Goal: Check status: Check status

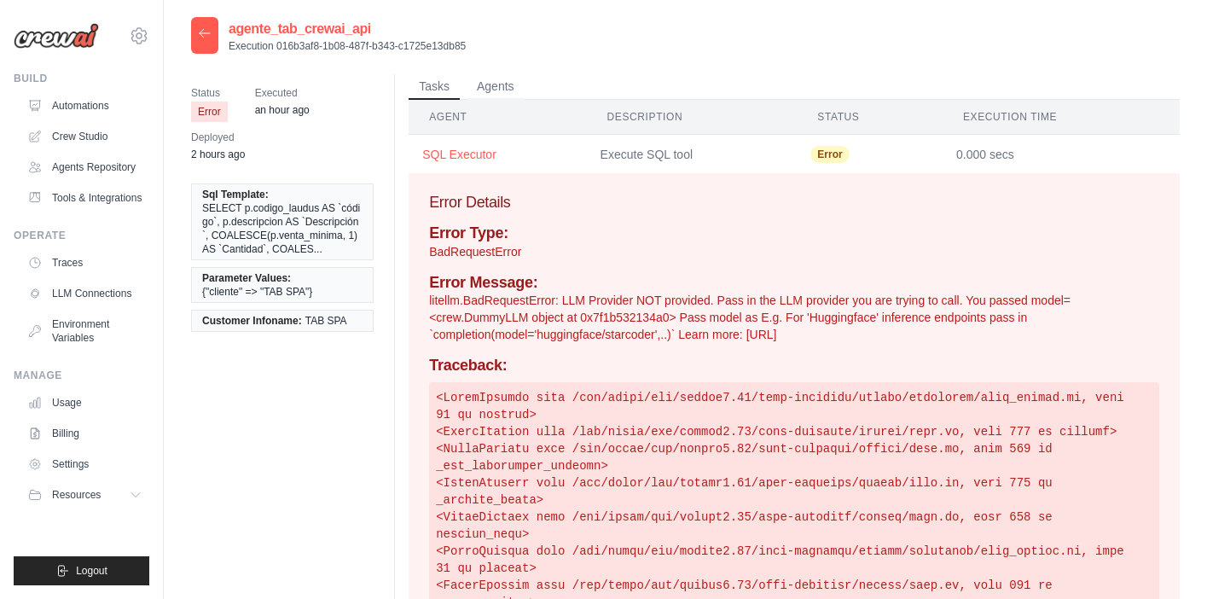
drag, startPoint x: 186, startPoint y: 36, endPoint x: 200, endPoint y: 37, distance: 13.7
click at [189, 36] on div "agente_tab_crewai_api Execution 016b3af8-1b08-487f-b343-c1725e13db85 Status Err…" at bounding box center [685, 571] width 1043 height 1109
click at [203, 37] on icon at bounding box center [205, 33] width 10 height 8
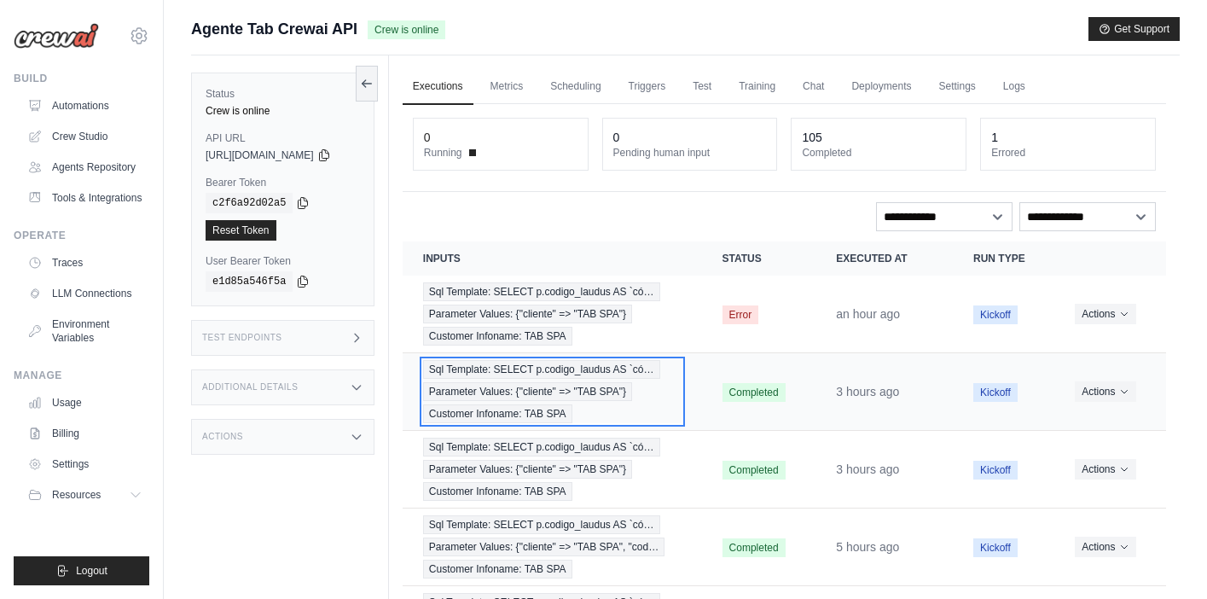
drag, startPoint x: 674, startPoint y: 379, endPoint x: 663, endPoint y: 379, distance: 10.3
click at [674, 379] on div "Sql Template: SELECT p.codigo_laudus AS `có… Parameter Values: {"cliente" => "T…" at bounding box center [552, 391] width 258 height 63
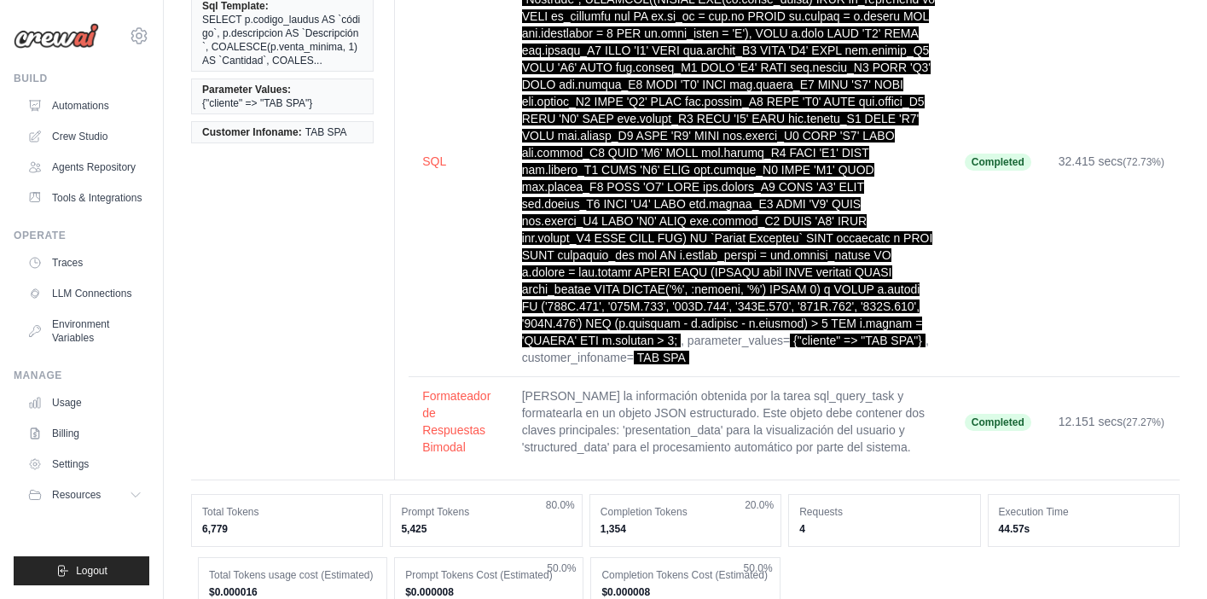
scroll to position [187, 0]
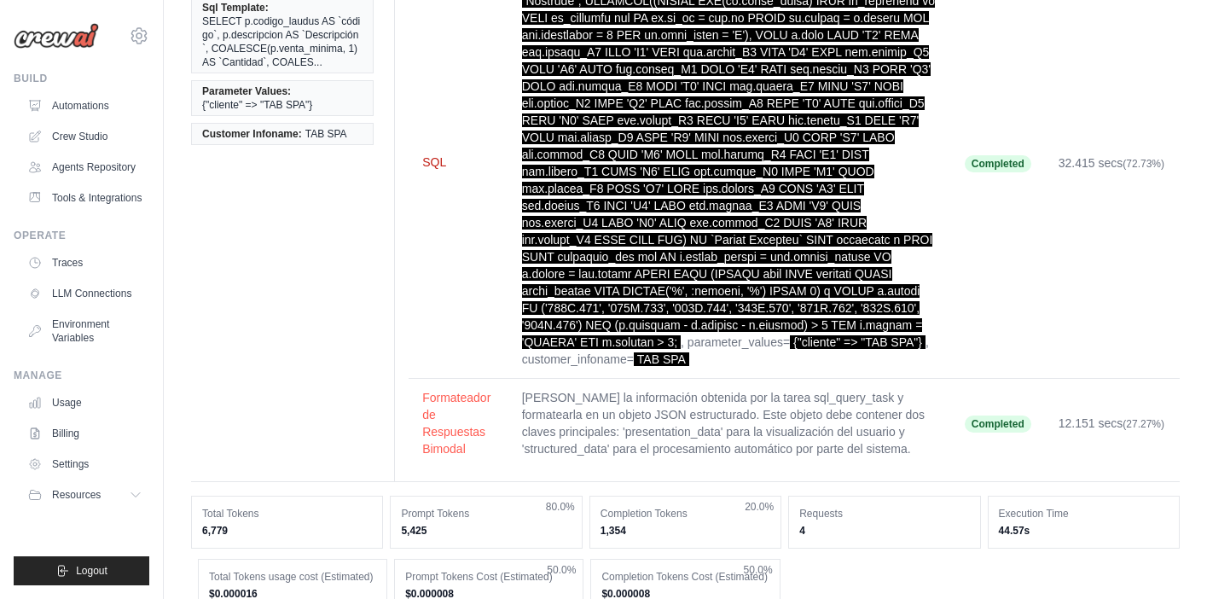
click at [432, 161] on button "SQL" at bounding box center [458, 162] width 72 height 17
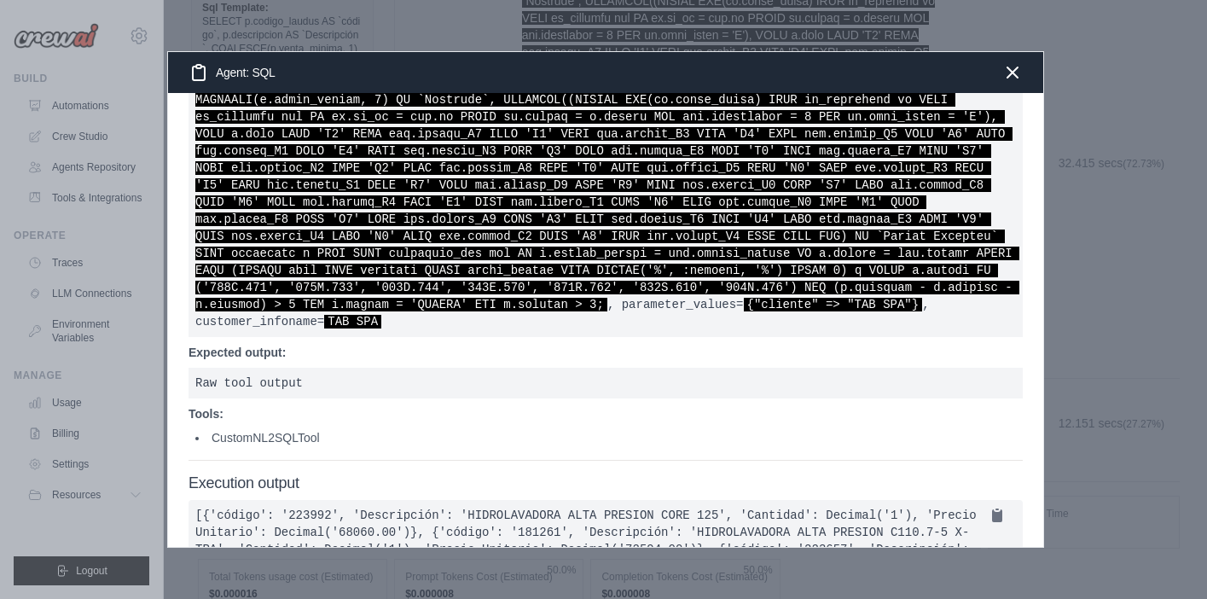
scroll to position [152, 0]
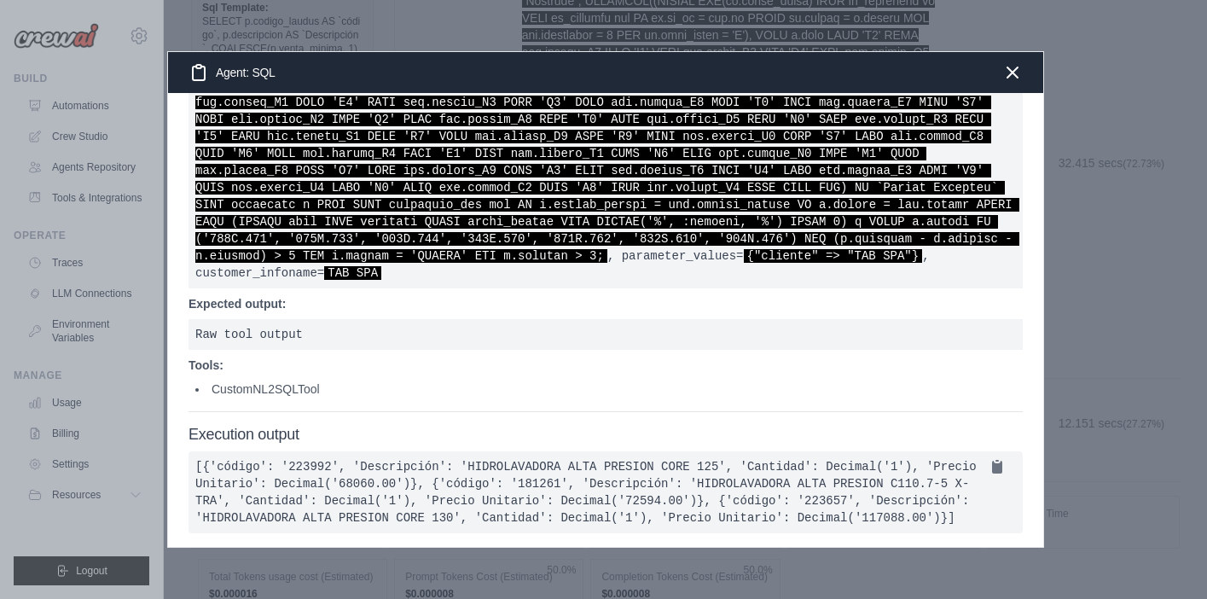
click at [408, 504] on pre "[{'código': '223992', 'Descripción': 'HIDROLAVADORA ALTA PRESION CORE 125', 'Ca…" at bounding box center [605, 492] width 834 height 82
click at [999, 460] on icon at bounding box center [997, 466] width 10 height 13
drag, startPoint x: 1012, startPoint y: 74, endPoint x: 701, endPoint y: 73, distance: 311.3
click at [1012, 74] on icon "button" at bounding box center [1012, 72] width 20 height 20
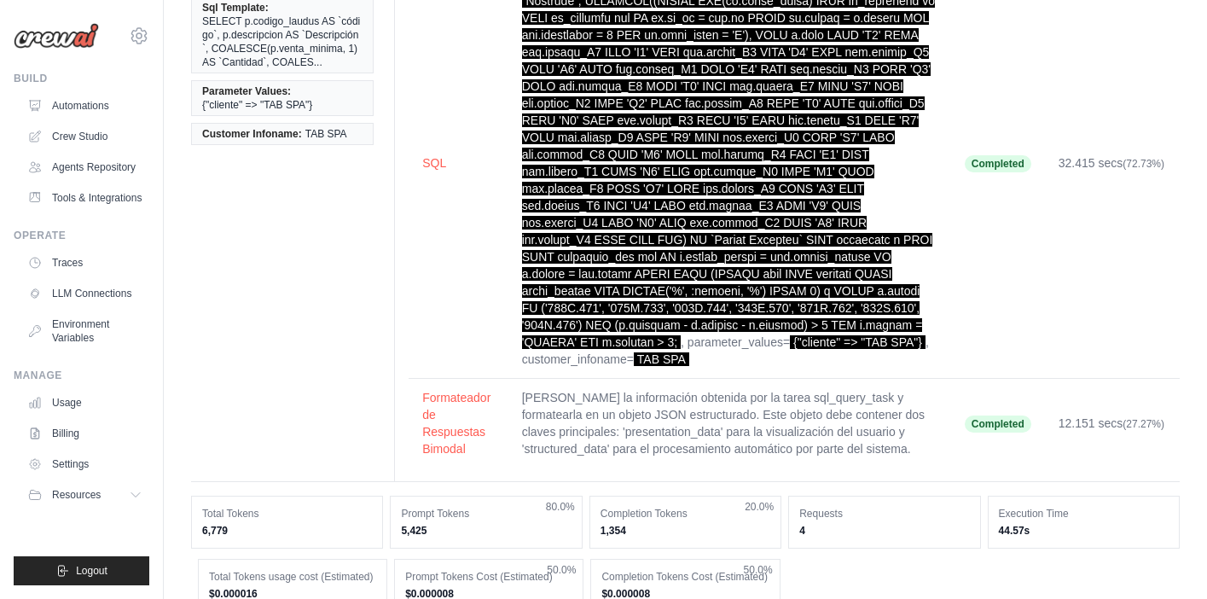
scroll to position [0, 0]
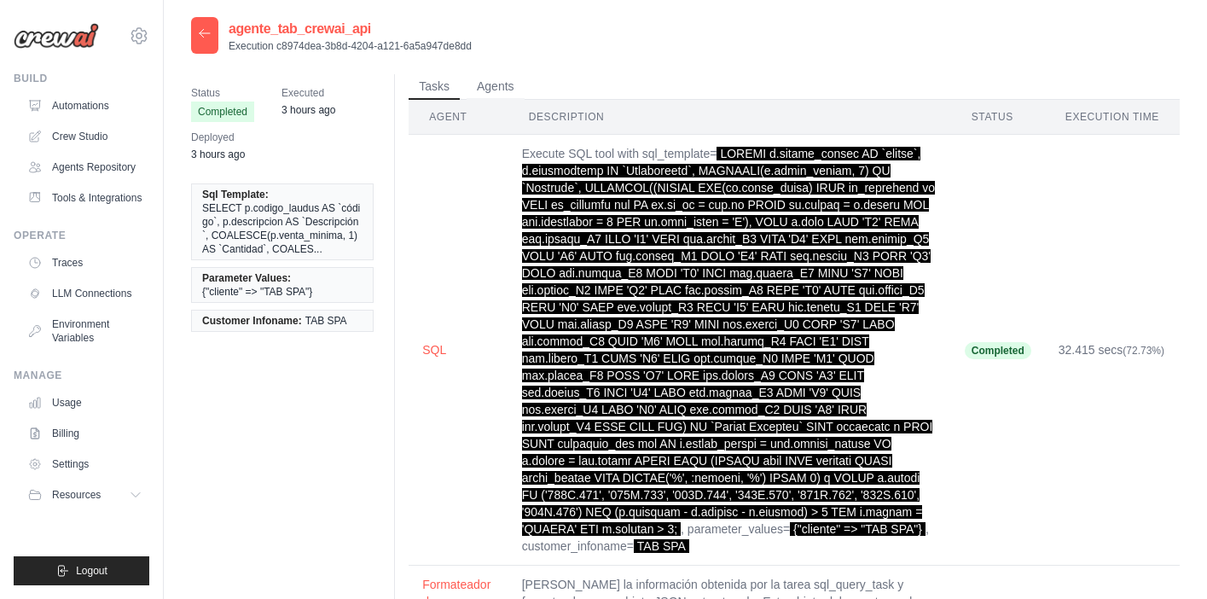
click at [213, 40] on div at bounding box center [204, 35] width 27 height 37
click at [204, 33] on icon at bounding box center [205, 33] width 10 height 8
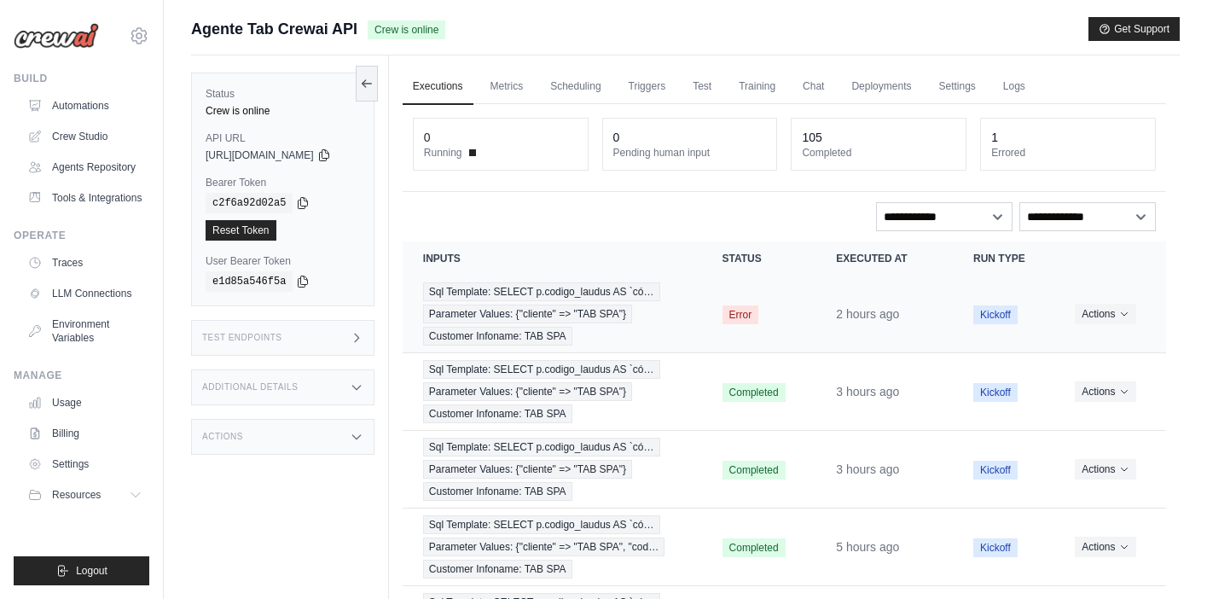
scroll to position [151, 0]
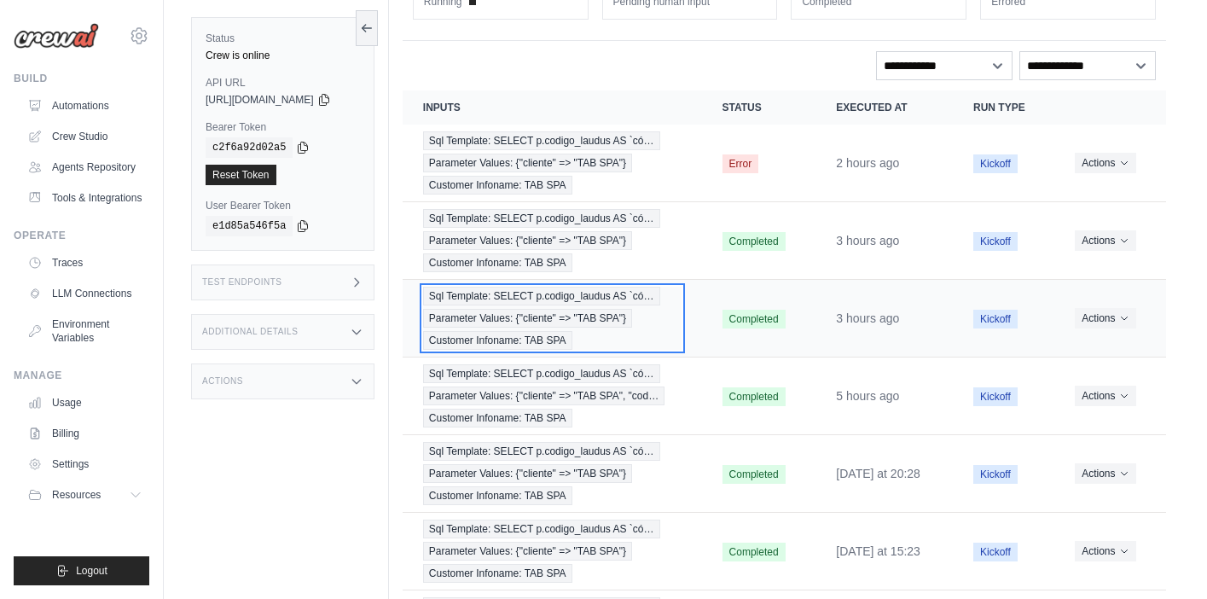
click at [511, 312] on span "Parameter Values: {"cliente" => "TAB SPA"}" at bounding box center [527, 318] width 209 height 19
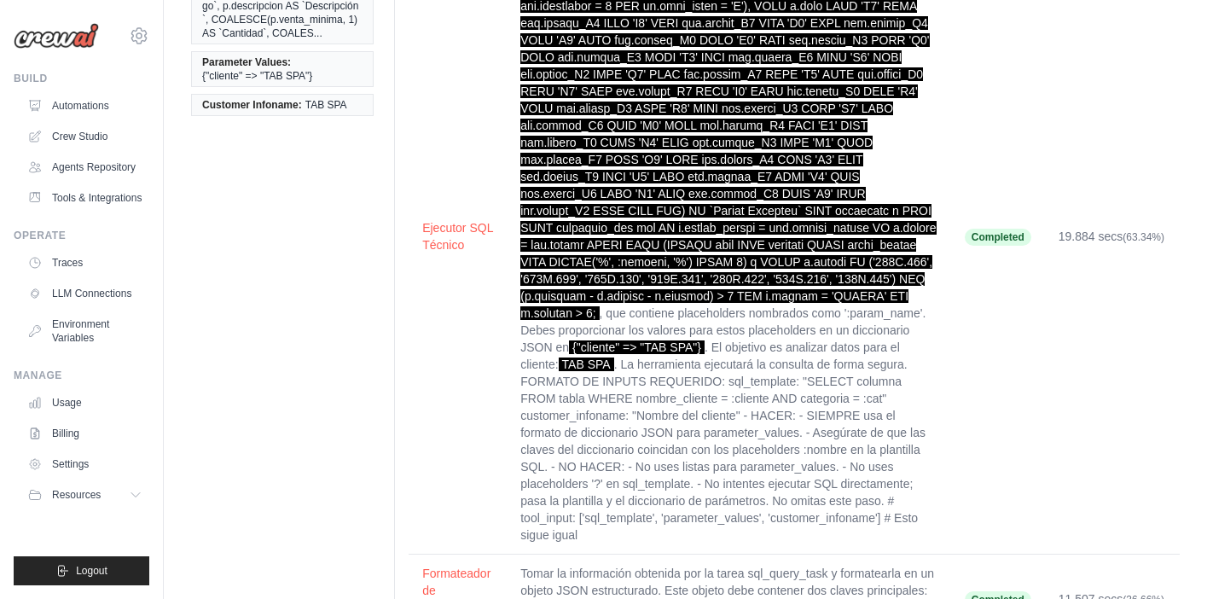
scroll to position [220, 0]
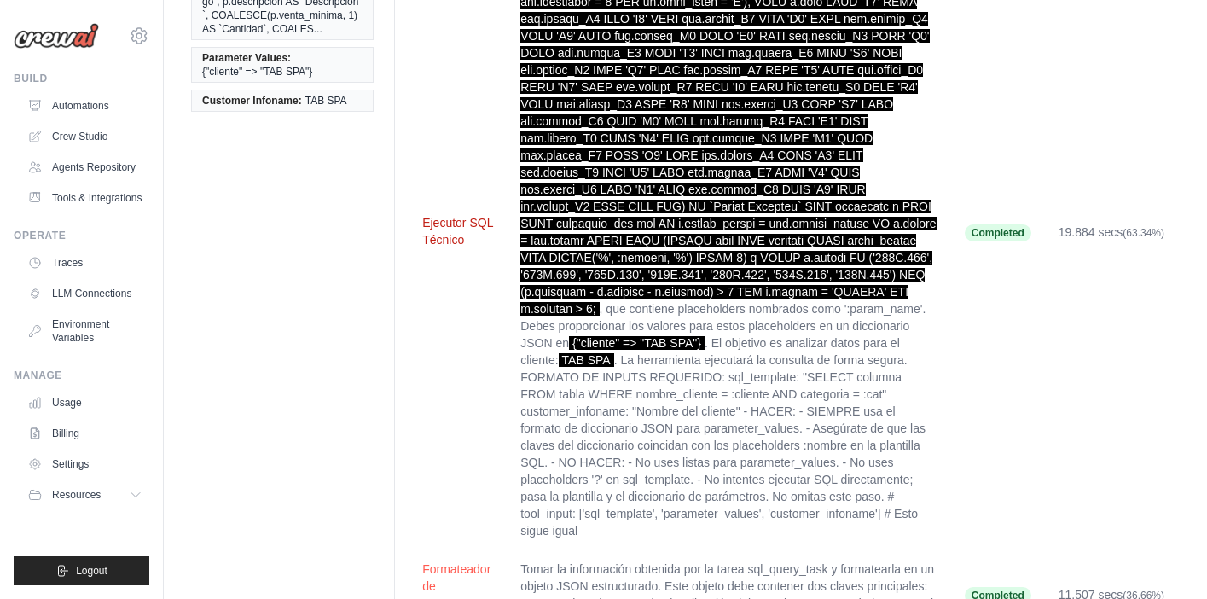
click at [437, 226] on button "Ejecutor SQL Técnico" at bounding box center [457, 231] width 71 height 34
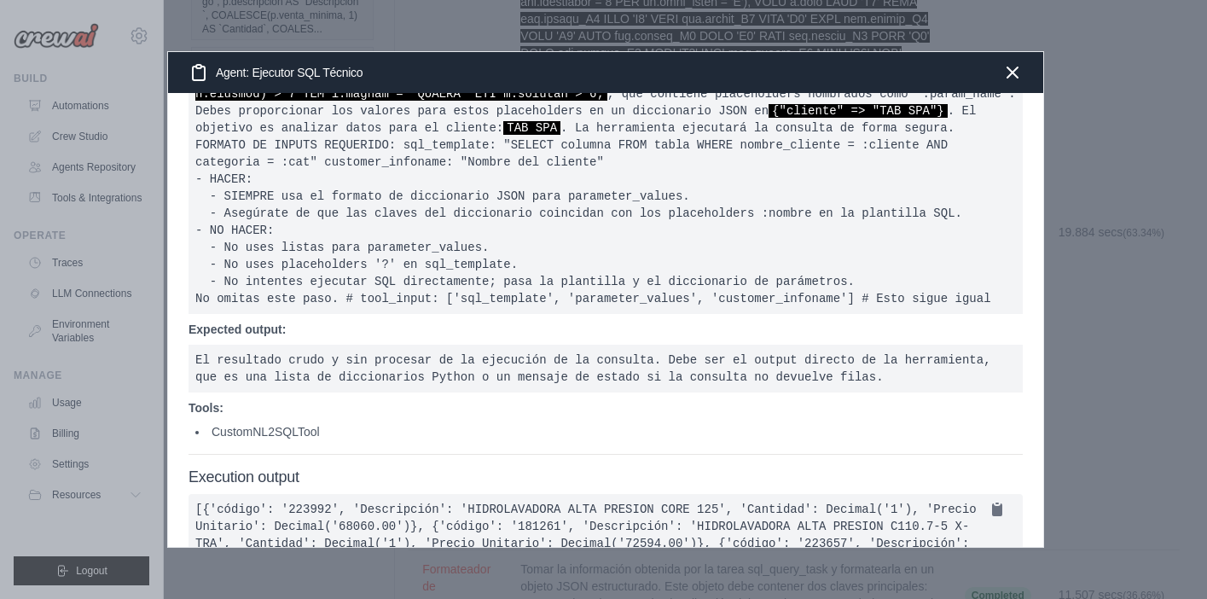
scroll to position [374, 0]
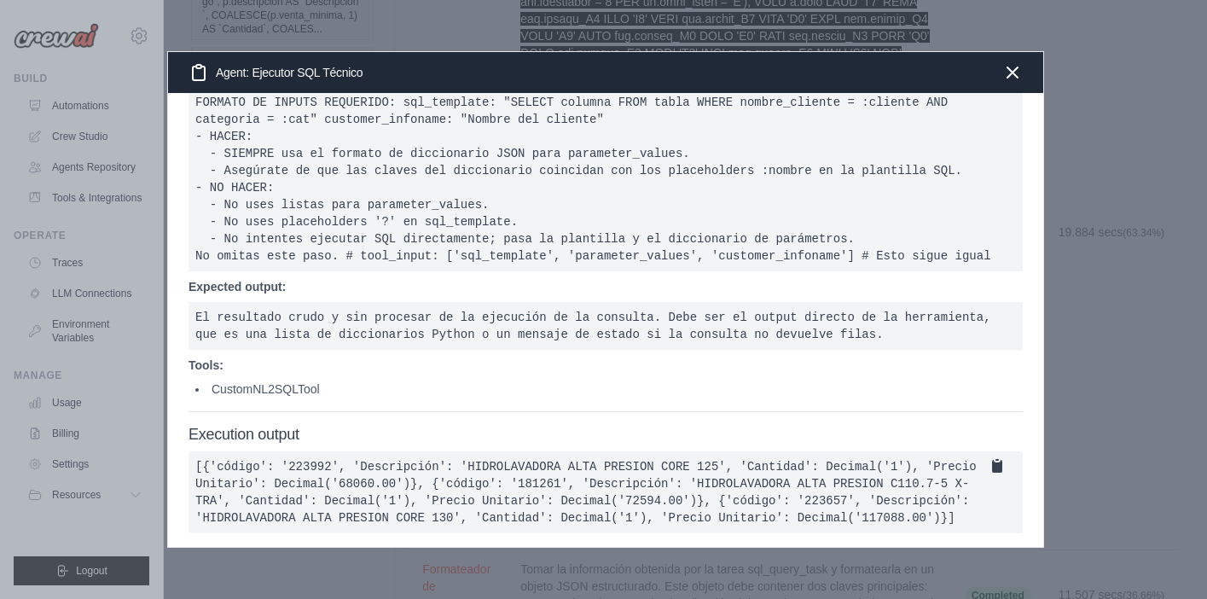
click at [993, 460] on icon at bounding box center [997, 466] width 10 height 13
drag, startPoint x: 1014, startPoint y: 76, endPoint x: 689, endPoint y: 75, distance: 324.9
click at [1012, 76] on icon "button" at bounding box center [1012, 72] width 20 height 20
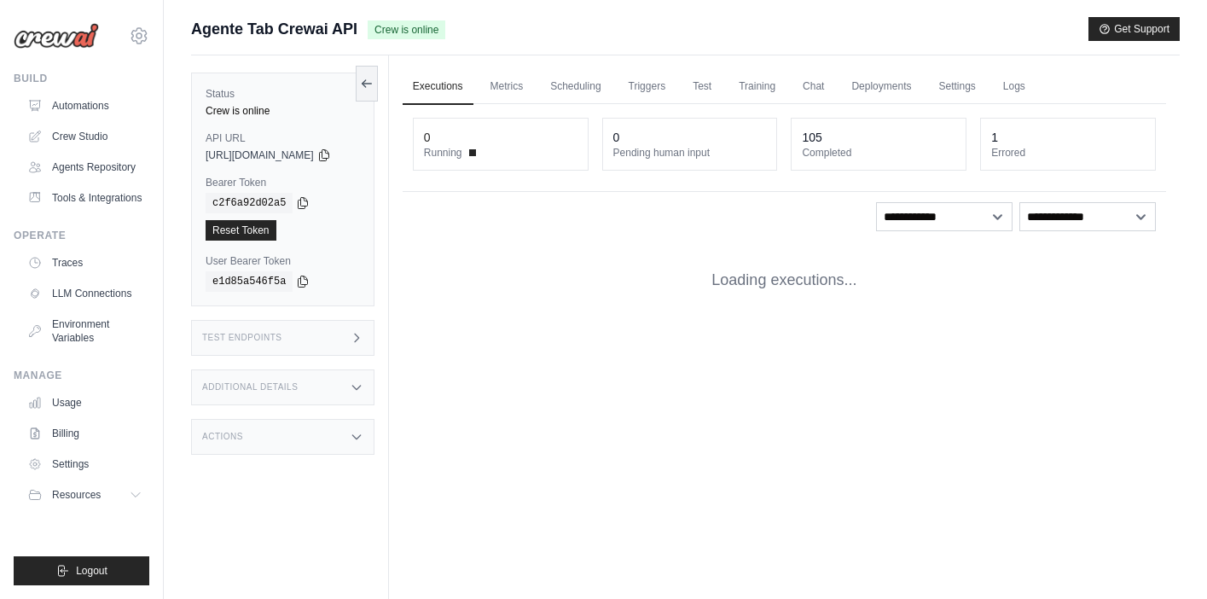
scroll to position [150, 0]
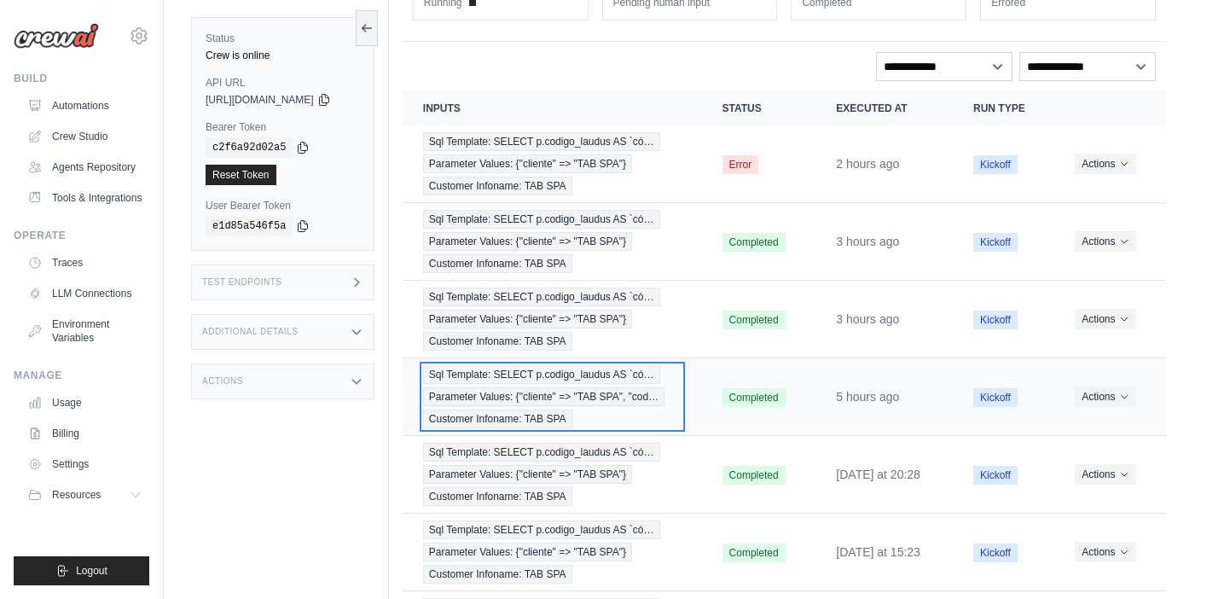
click at [561, 396] on span "Parameter Values: {"cliente" => "TAB SPA", "cod…" at bounding box center [543, 396] width 241 height 19
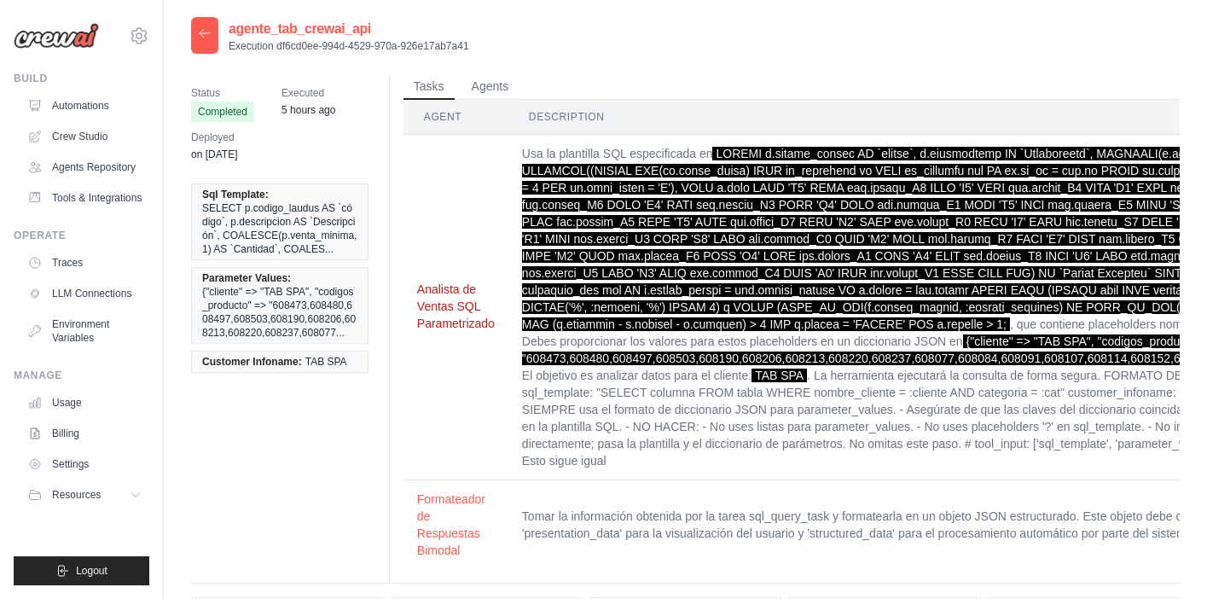
click at [439, 306] on button "Analista de Ventas SQL Parametrizado" at bounding box center [456, 306] width 78 height 51
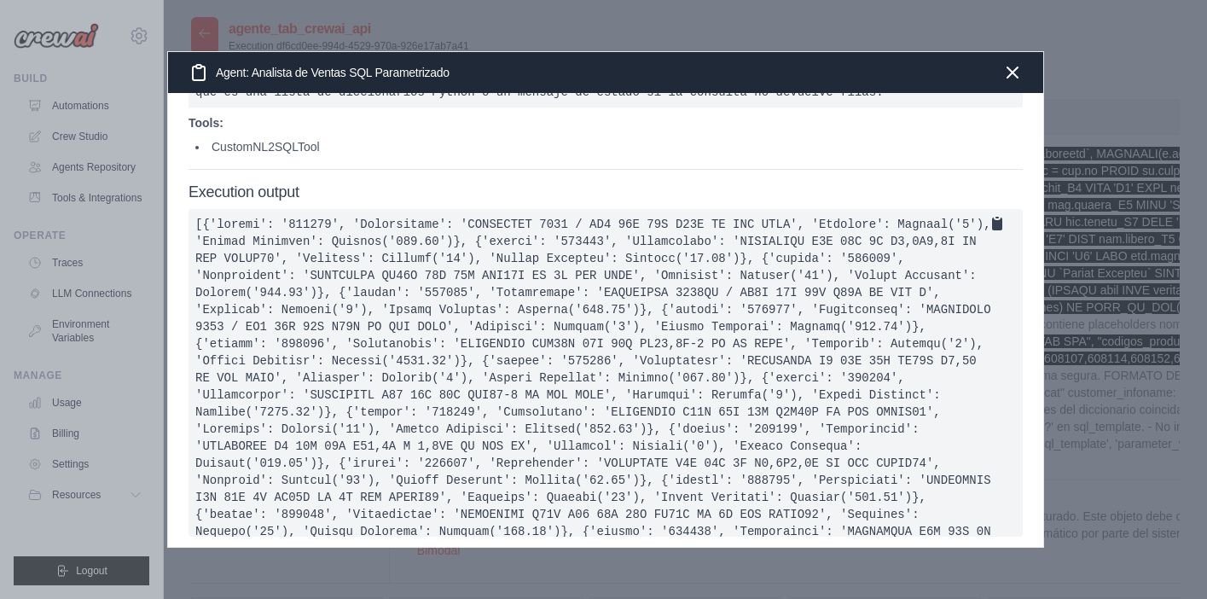
click at [999, 225] on icon at bounding box center [997, 223] width 10 height 13
click at [1018, 73] on icon "button" at bounding box center [1012, 71] width 20 height 20
